Goal: Information Seeking & Learning: Learn about a topic

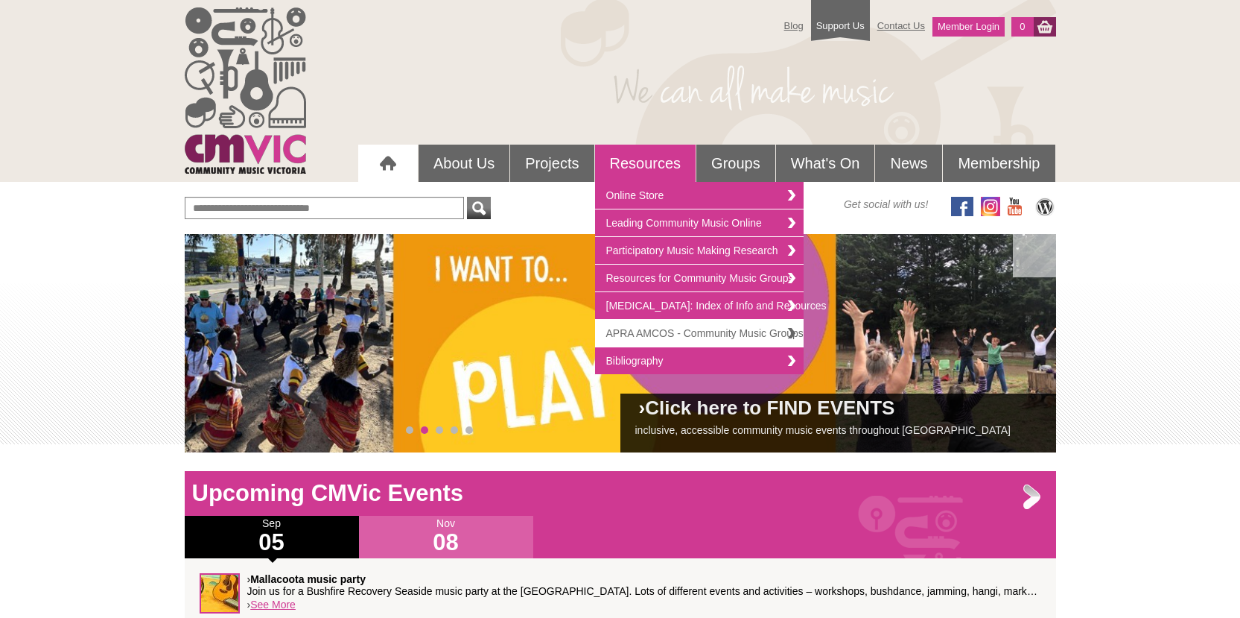
click at [635, 334] on link "APRA AMCOS - Community Music Groups" at bounding box center [699, 334] width 209 height 28
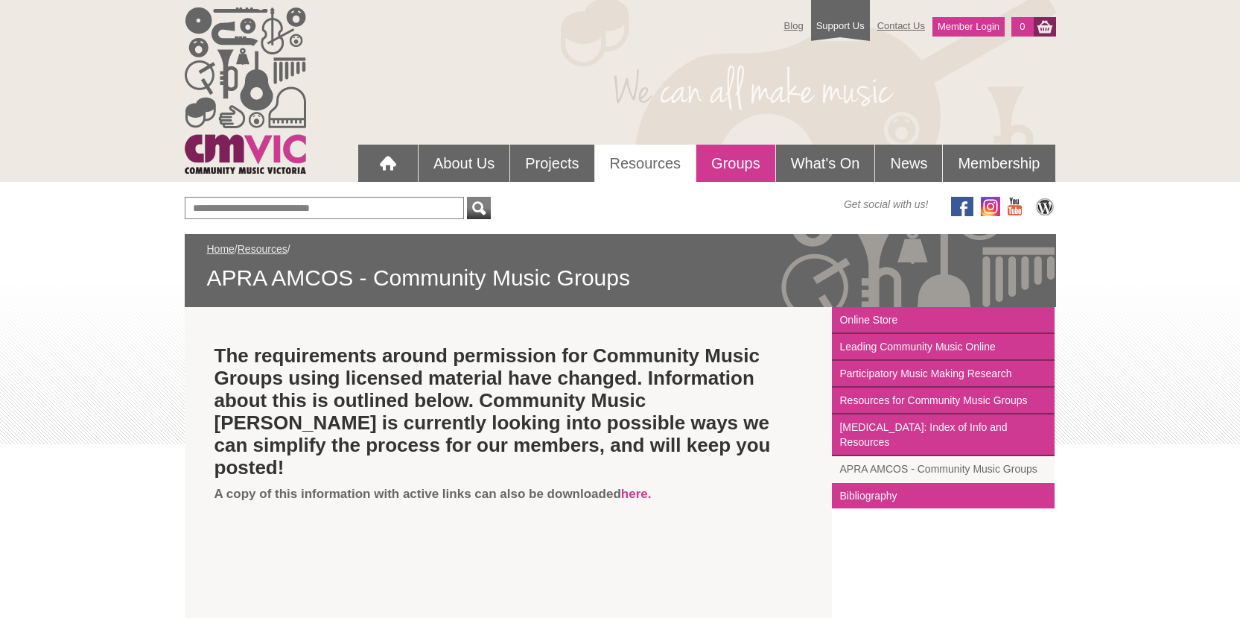
click at [747, 156] on link "Groups" at bounding box center [735, 163] width 79 height 37
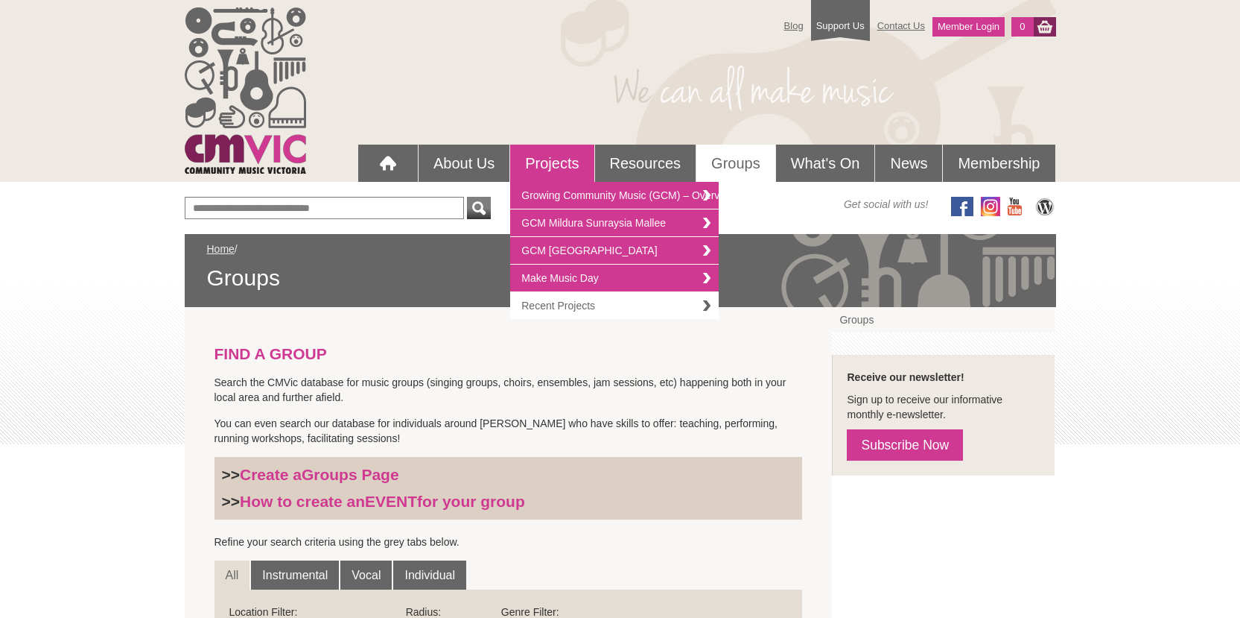
click at [542, 305] on link "Recent Projects" at bounding box center [614, 305] width 209 height 27
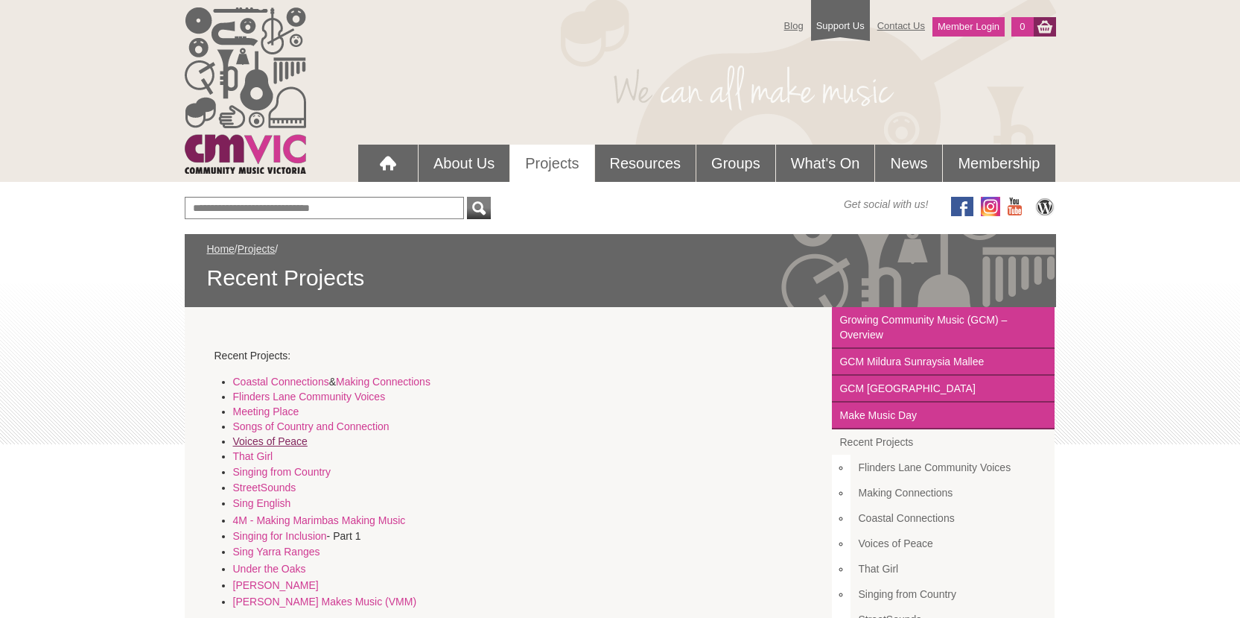
click at [287, 439] on link "Voices of Peace" at bounding box center [270, 441] width 74 height 12
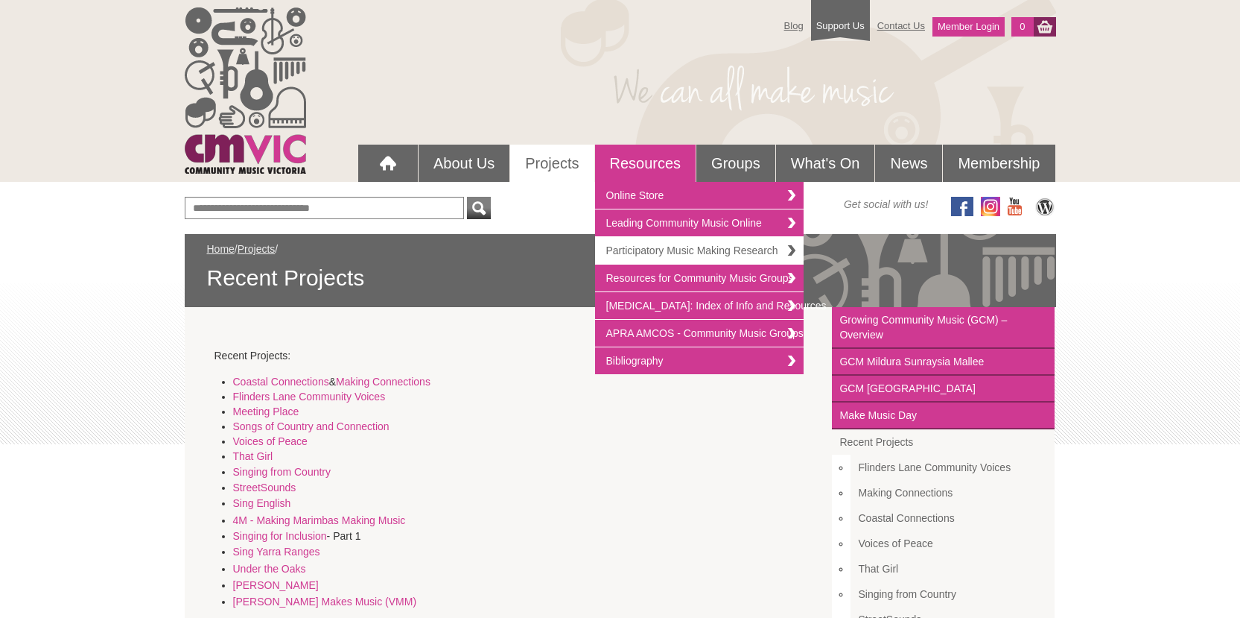
click at [641, 250] on link "Participatory Music Making Research" at bounding box center [699, 251] width 209 height 28
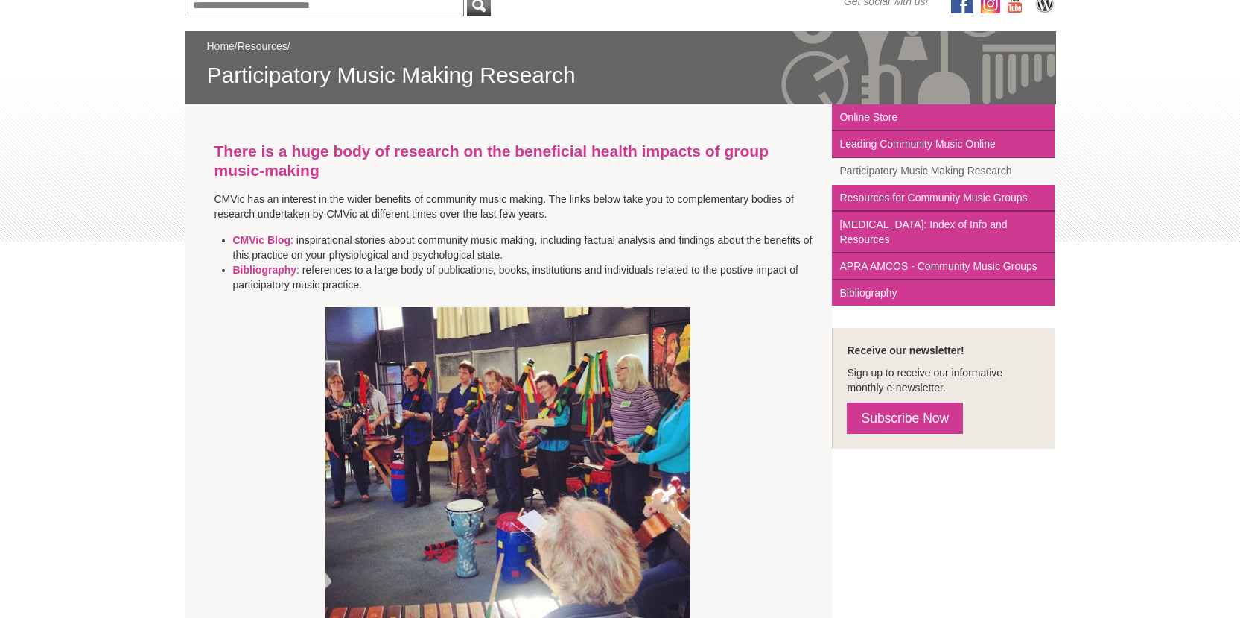
scroll to position [57, 0]
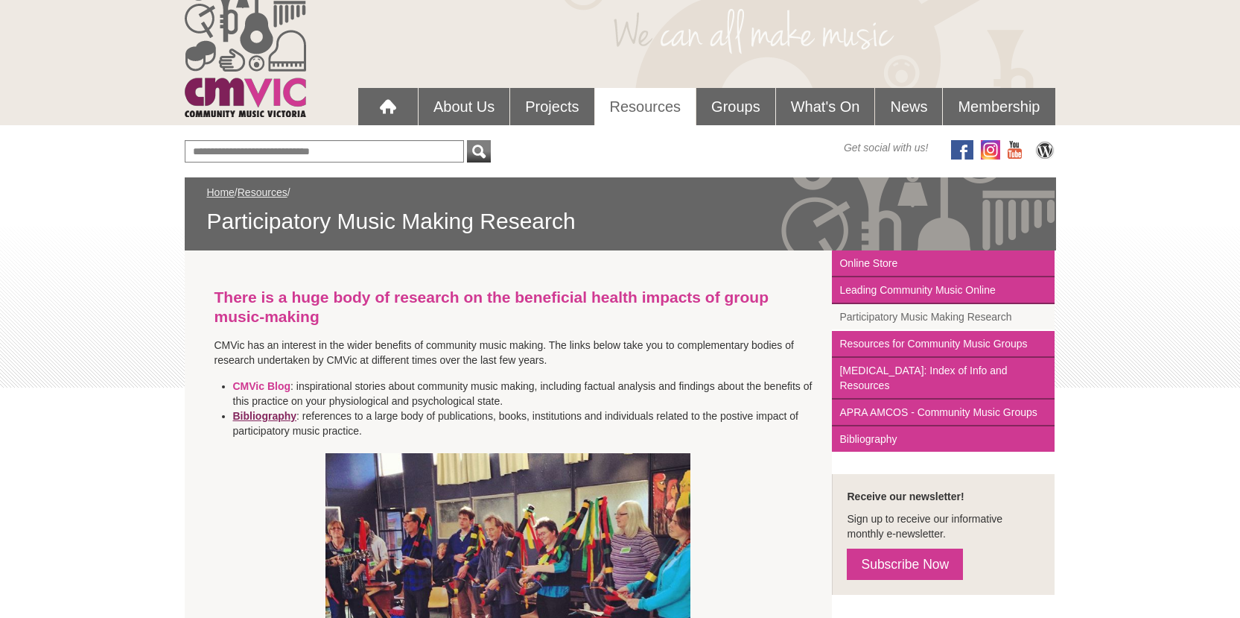
click at [270, 415] on strong "Bibliography" at bounding box center [265, 416] width 64 height 12
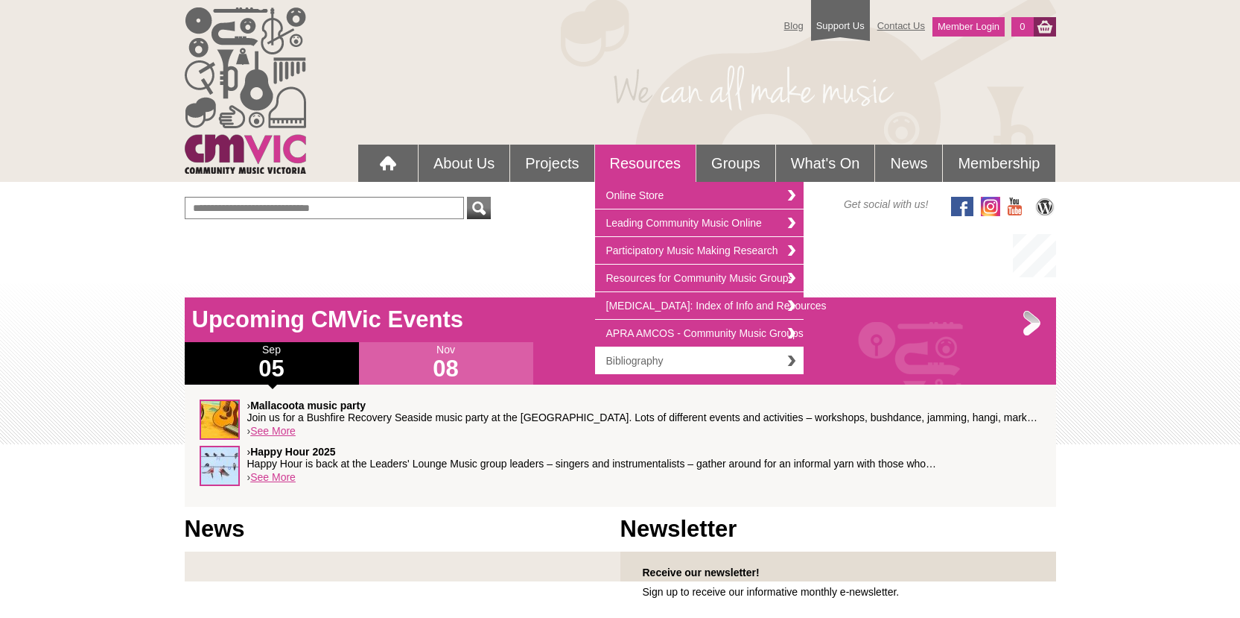
click at [633, 358] on link "Bibliography" at bounding box center [699, 360] width 209 height 27
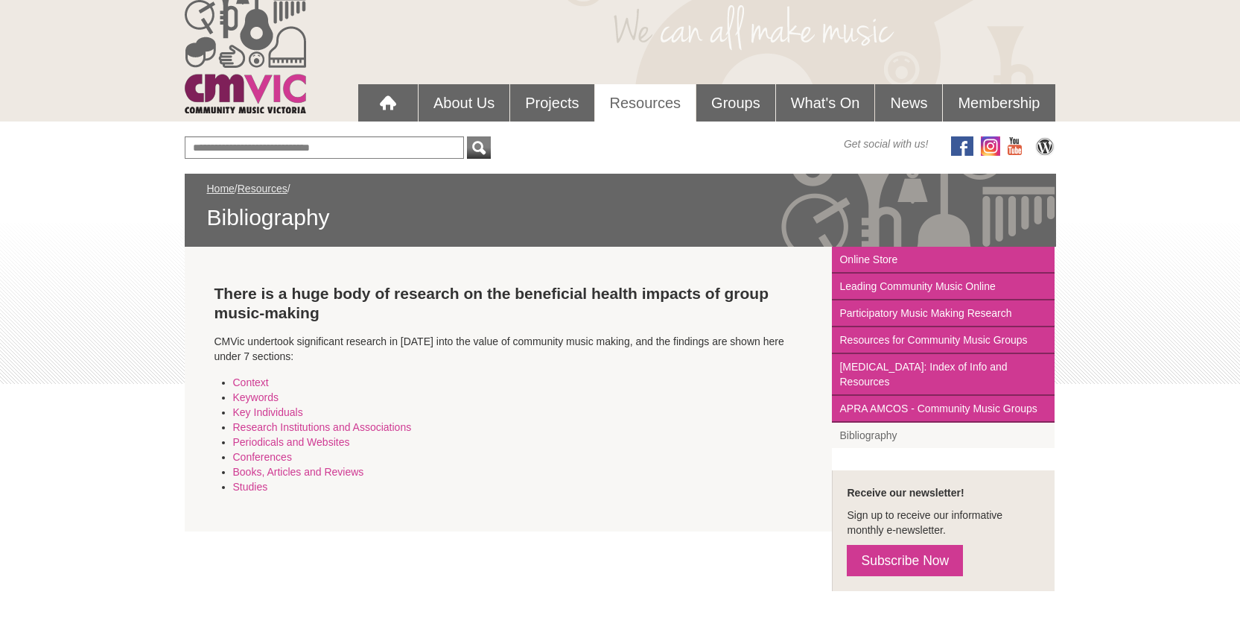
scroll to position [62, 0]
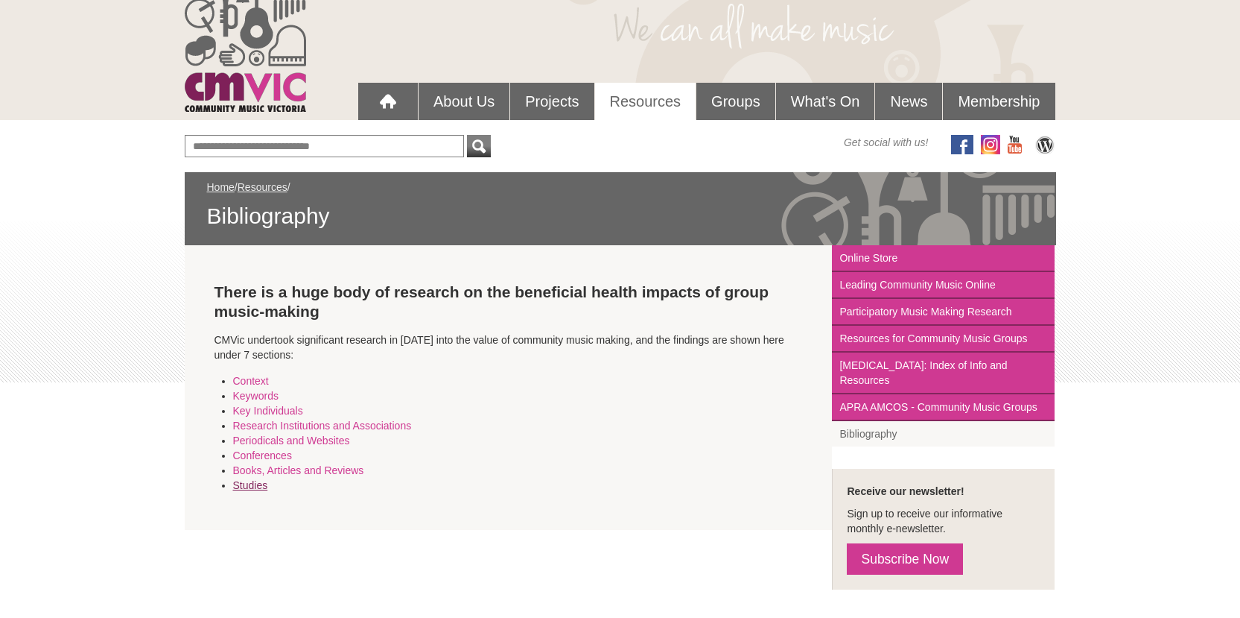
click at [261, 486] on link "Studies" at bounding box center [250, 485] width 35 height 12
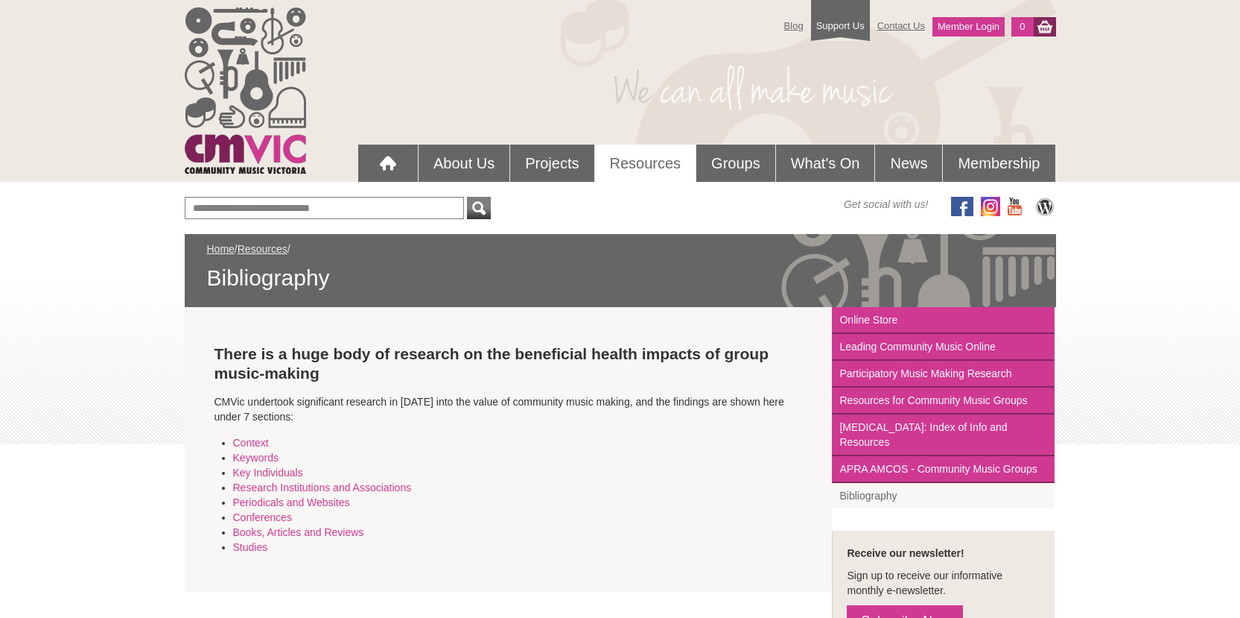
scroll to position [62, 0]
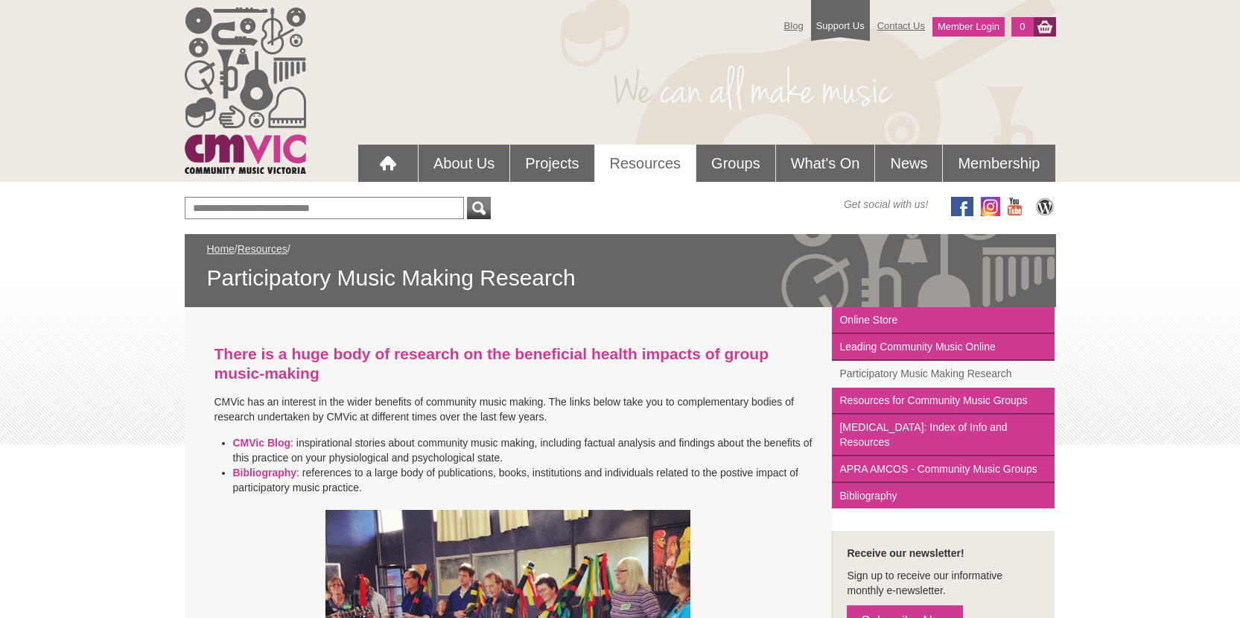
scroll to position [57, 0]
